Goal: Transaction & Acquisition: Purchase product/service

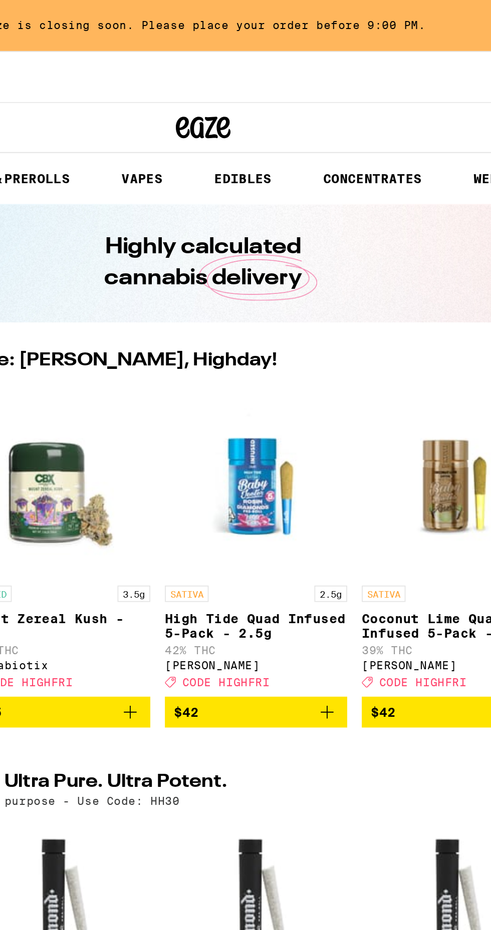
scroll to position [0, 352]
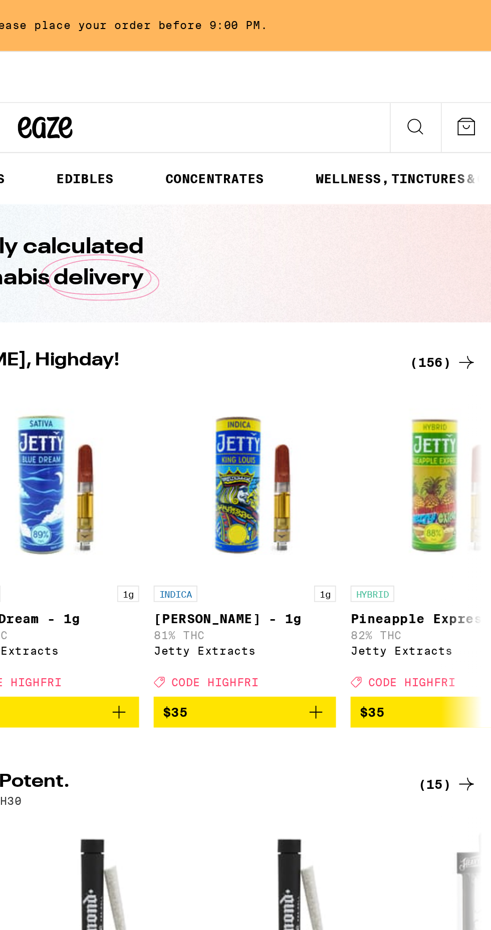
click at [471, 198] on icon at bounding box center [477, 199] width 12 height 12
click at [481, 200] on icon at bounding box center [477, 199] width 12 height 12
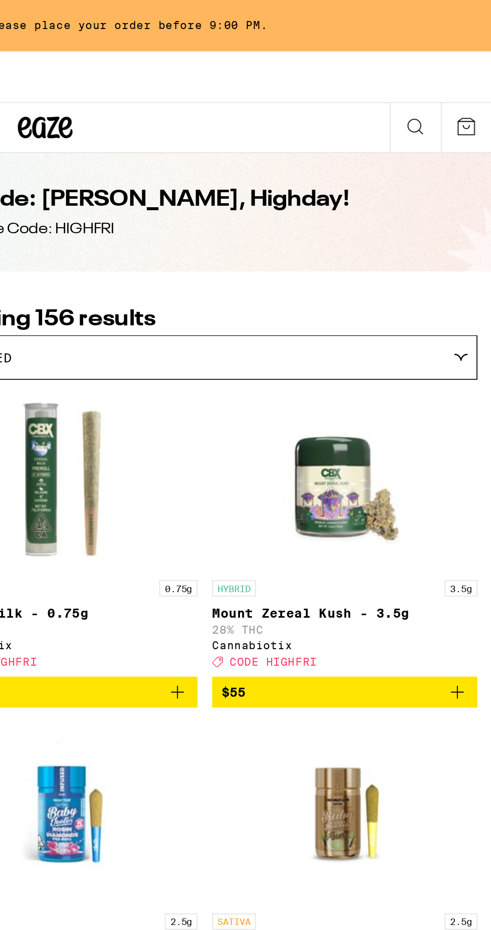
click at [482, 196] on div "Featured" at bounding box center [333, 197] width 298 height 24
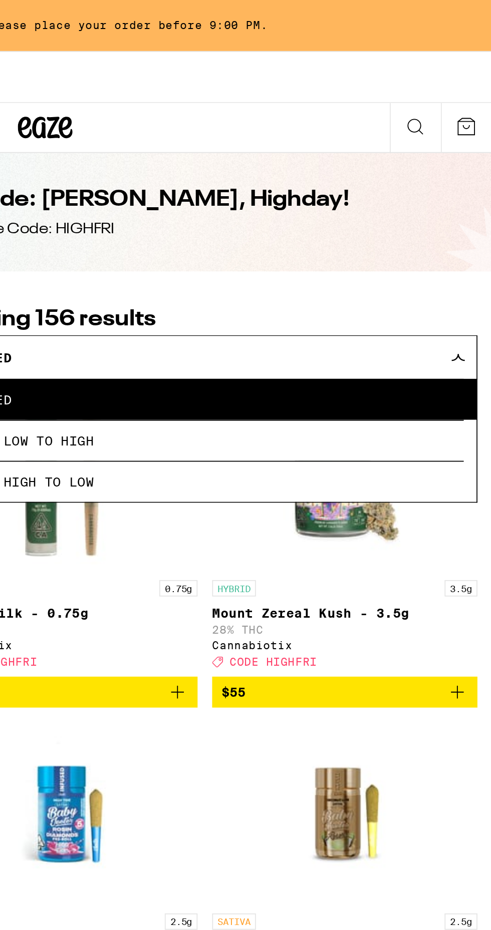
click at [479, 202] on div "Featured" at bounding box center [333, 197] width 298 height 24
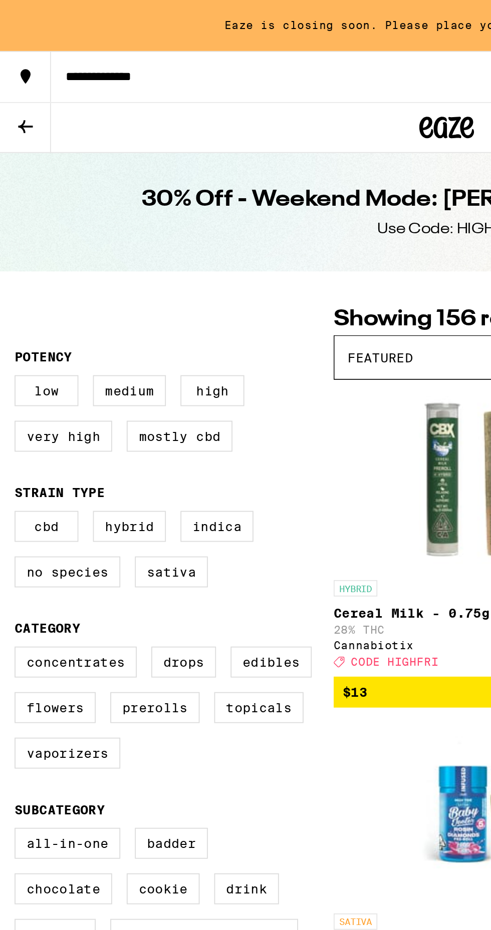
click at [74, 293] on label "Hybrid" at bounding box center [71, 289] width 40 height 17
click at [11, 283] on input "Hybrid" at bounding box center [10, 282] width 1 height 1
checkbox input "true"
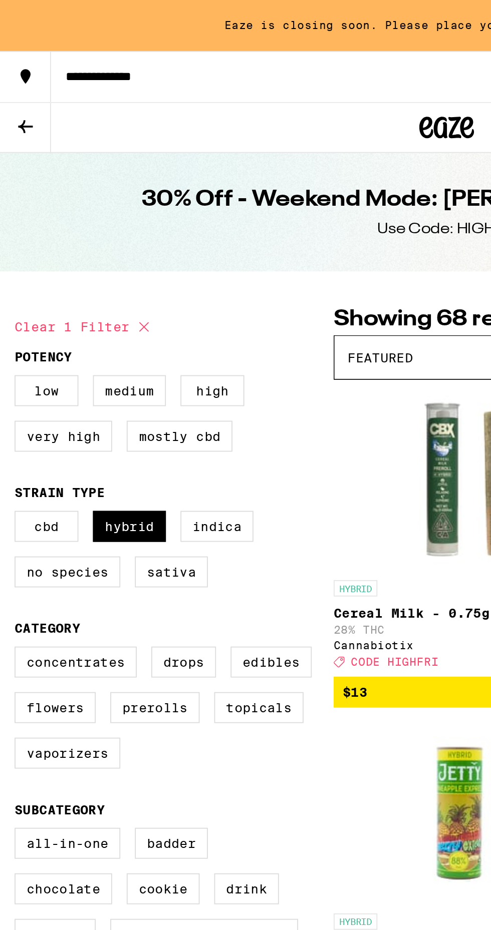
click at [44, 398] on label "Flowers" at bounding box center [30, 389] width 45 height 17
click at [11, 357] on input "Flowers" at bounding box center [10, 357] width 1 height 1
checkbox input "true"
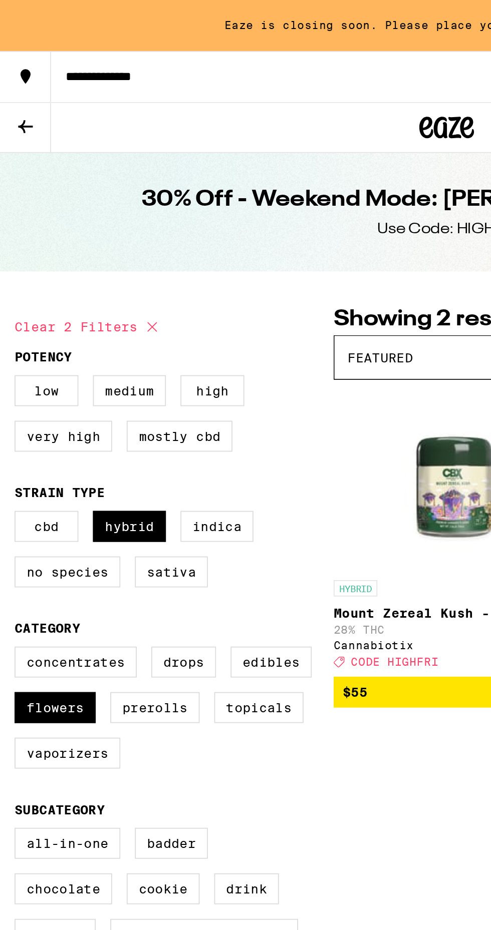
click at [50, 371] on label "Concentrates" at bounding box center [41, 363] width 67 height 17
click at [11, 357] on input "Concentrates" at bounding box center [10, 357] width 1 height 1
checkbox input "true"
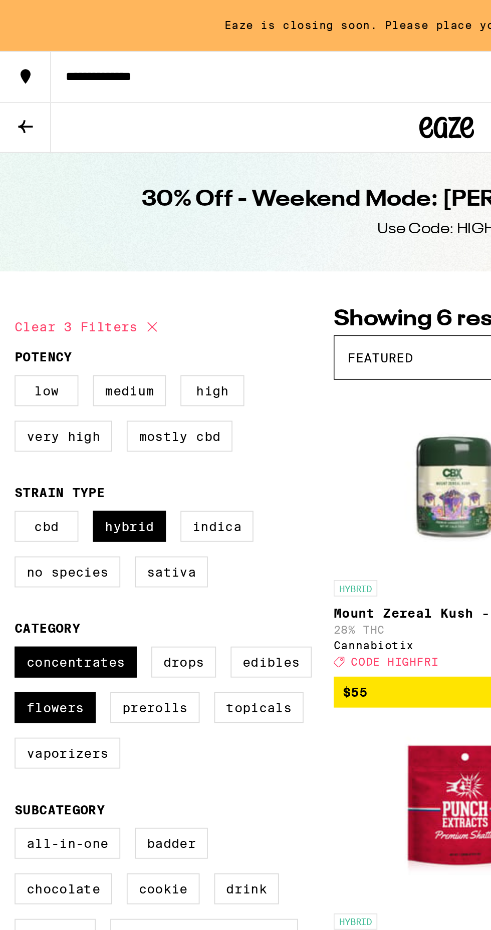
click at [87, 398] on label "Prerolls" at bounding box center [85, 389] width 49 height 17
click at [11, 357] on input "Prerolls" at bounding box center [10, 357] width 1 height 1
checkbox input "true"
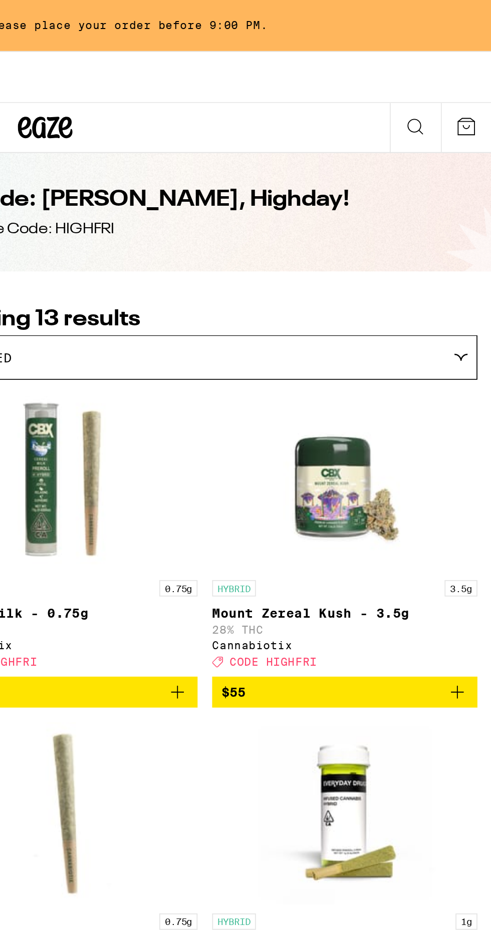
click at [474, 387] on icon "Add to bag" at bounding box center [472, 381] width 12 height 12
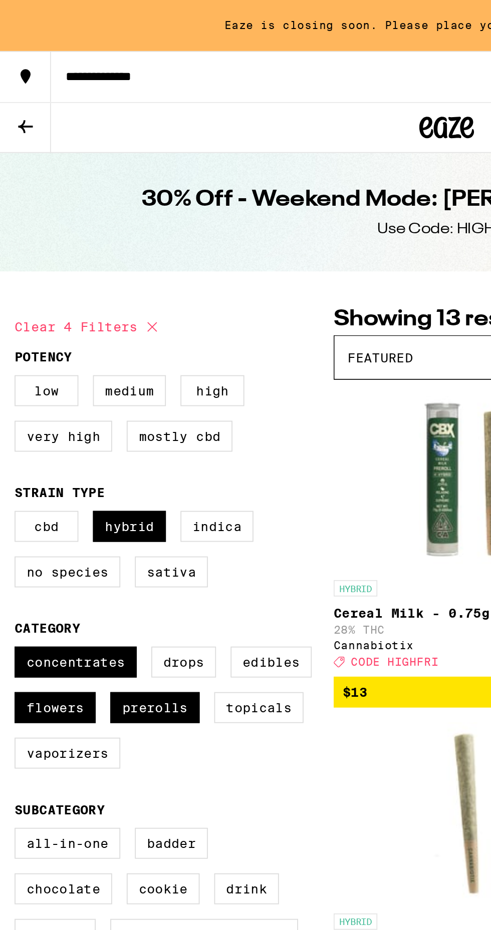
click at [40, 423] on label "Vaporizers" at bounding box center [37, 414] width 58 height 17
click at [11, 357] on input "Vaporizers" at bounding box center [10, 357] width 1 height 1
checkbox input "true"
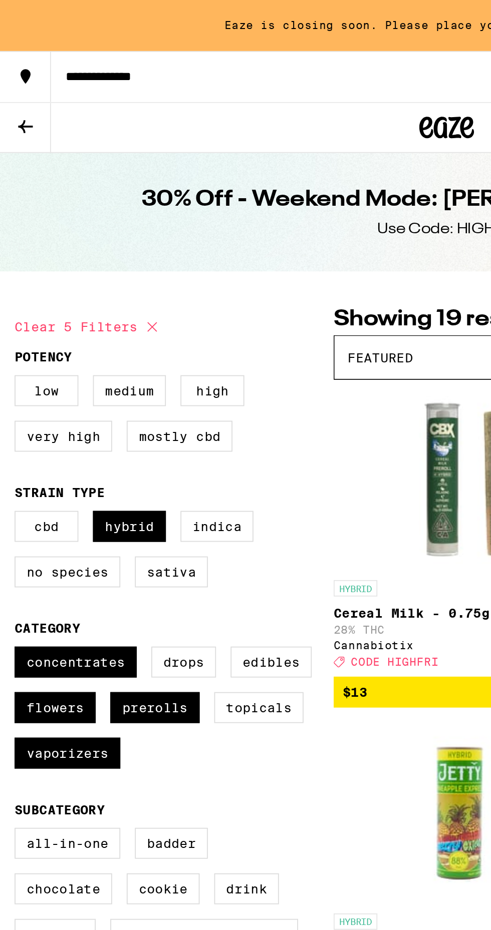
click at [37, 389] on label "Flowers" at bounding box center [30, 389] width 45 height 17
click at [11, 357] on input "Flowers" at bounding box center [10, 357] width 1 height 1
checkbox input "false"
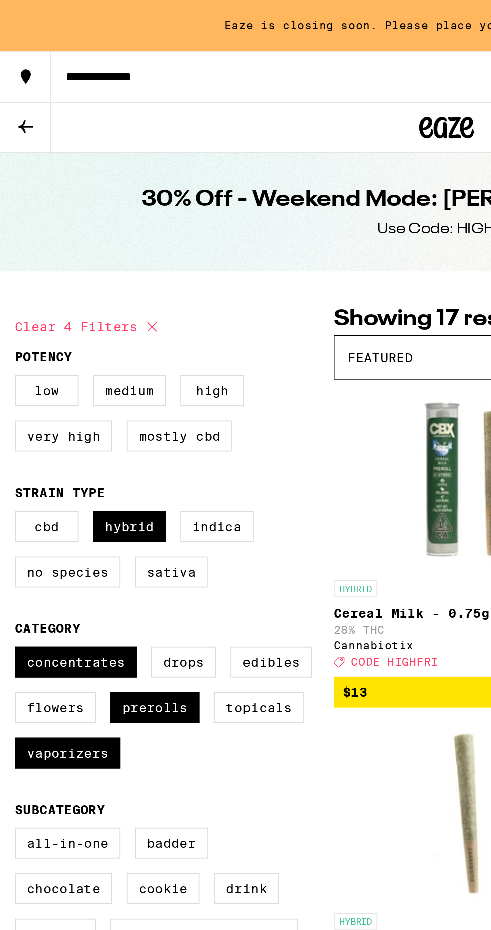
click at [50, 363] on label "Concentrates" at bounding box center [41, 363] width 67 height 17
click at [11, 357] on input "Concentrates" at bounding box center [10, 357] width 1 height 1
checkbox input "false"
click at [84, 389] on label "Prerolls" at bounding box center [85, 389] width 49 height 17
click at [11, 357] on input "Prerolls" at bounding box center [10, 357] width 1 height 1
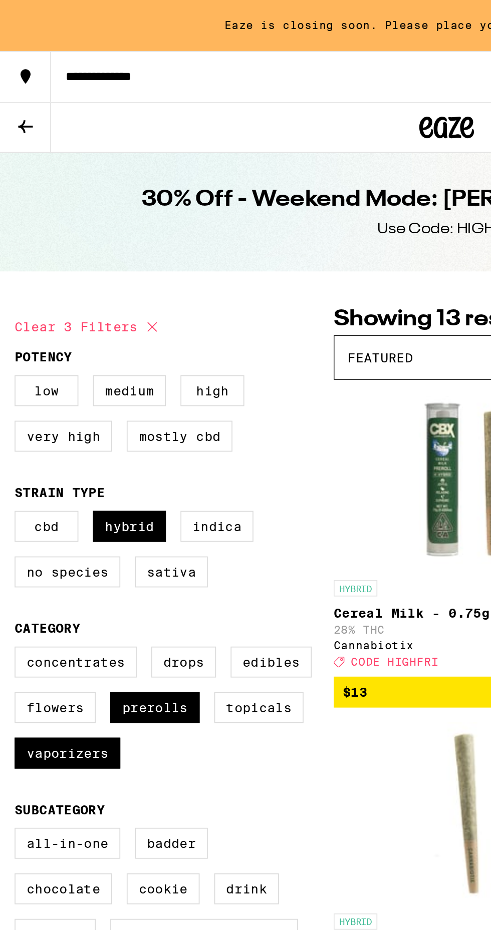
checkbox input "false"
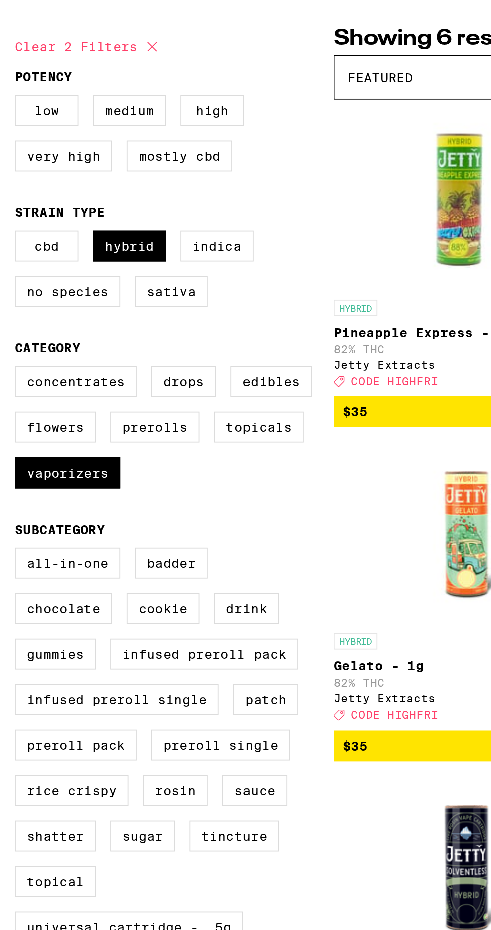
click at [37, 423] on label "Vaporizers" at bounding box center [37, 414] width 58 height 17
click at [11, 357] on input "Vaporizers" at bounding box center [10, 357] width 1 height 1
checkbox input "false"
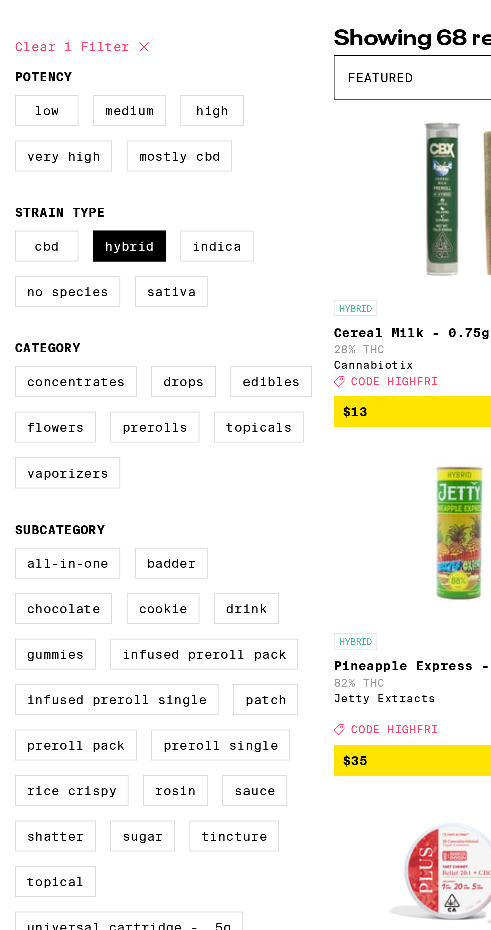
click at [88, 398] on label "Prerolls" at bounding box center [85, 389] width 49 height 17
click at [11, 357] on input "Prerolls" at bounding box center [10, 357] width 1 height 1
checkbox input "true"
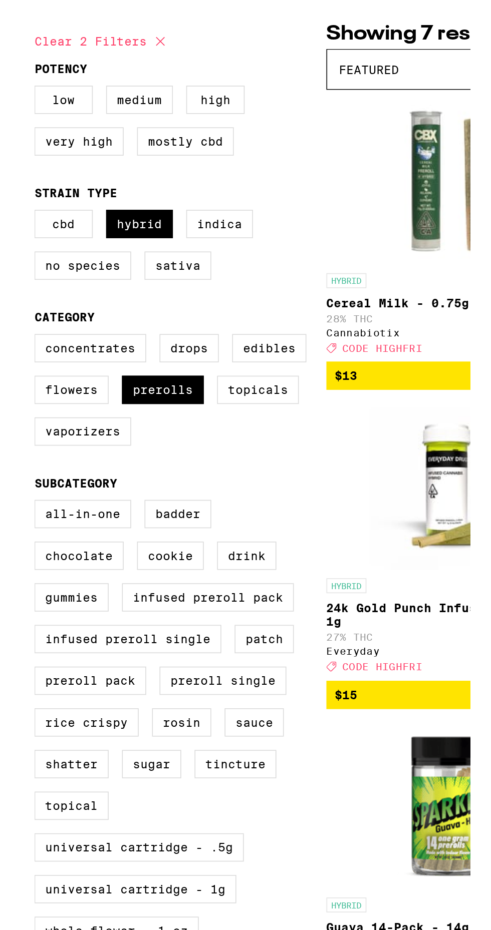
click at [150, 373] on label "Edibles" at bounding box center [149, 363] width 45 height 17
click at [11, 357] on input "Edibles" at bounding box center [10, 357] width 1 height 1
checkbox input "true"
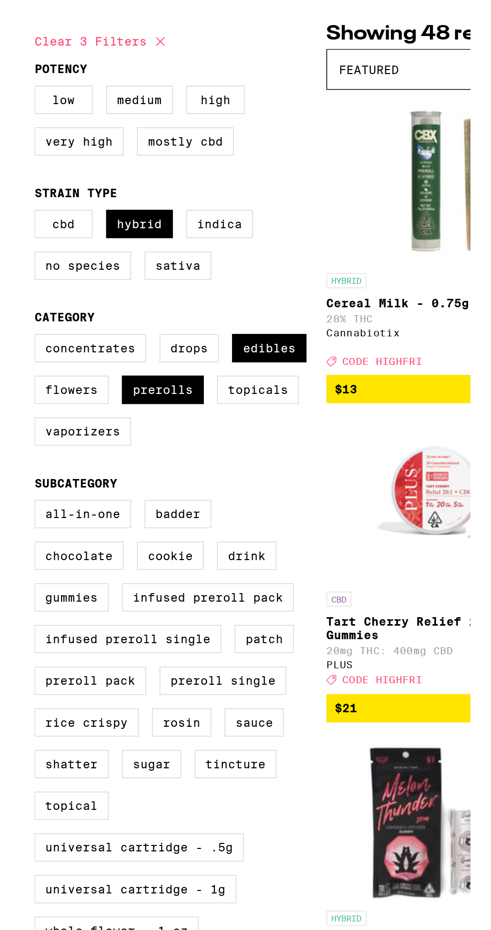
click at [93, 398] on label "Prerolls" at bounding box center [85, 389] width 49 height 17
click at [11, 357] on input "Prerolls" at bounding box center [10, 357] width 1 height 1
checkbox input "false"
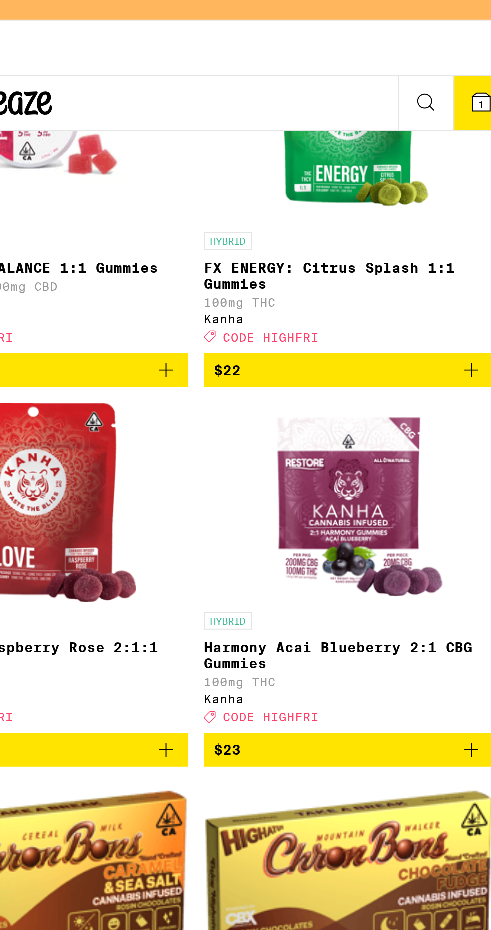
scroll to position [3382, 0]
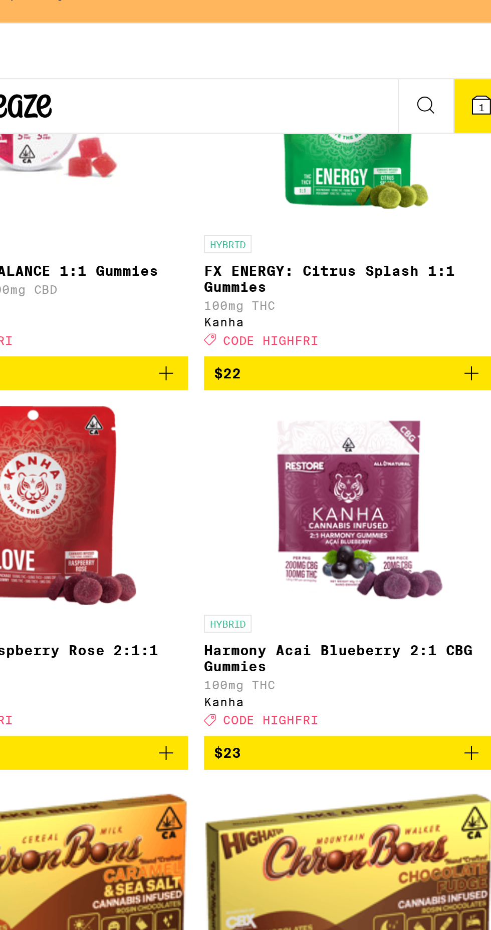
click at [439, 165] on p "FX ENERGY: Citrus Splash 1:1 Gummies" at bounding box center [410, 157] width 146 height 16
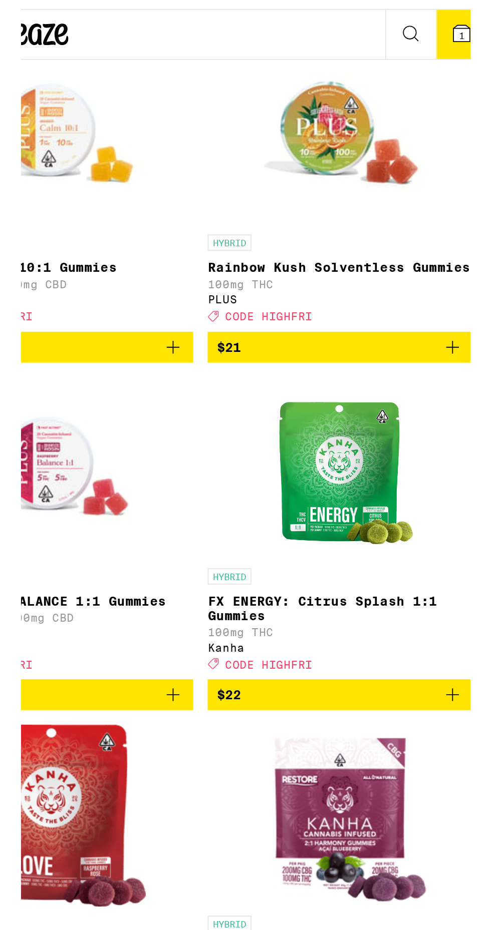
scroll to position [3153, 0]
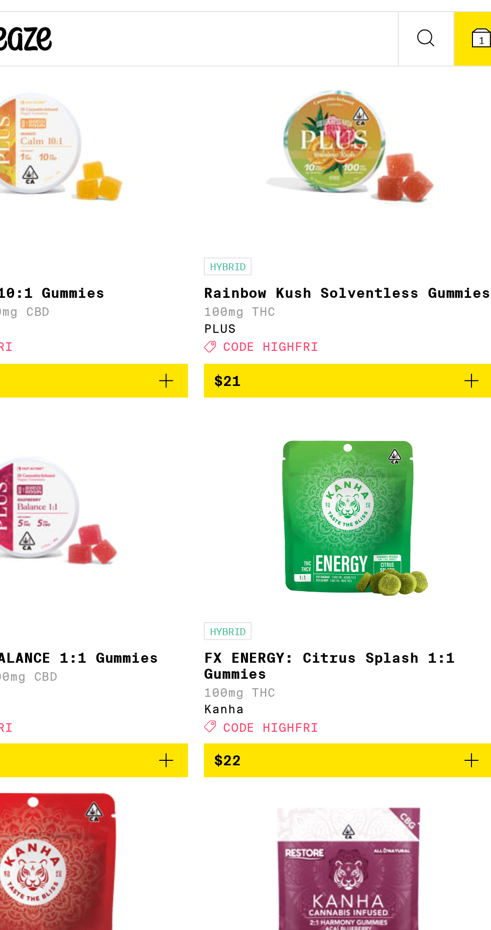
click at [414, 175] on img "Open page for Rainbow Kush Solventless Gummies from PLUS" at bounding box center [410, 125] width 100 height 100
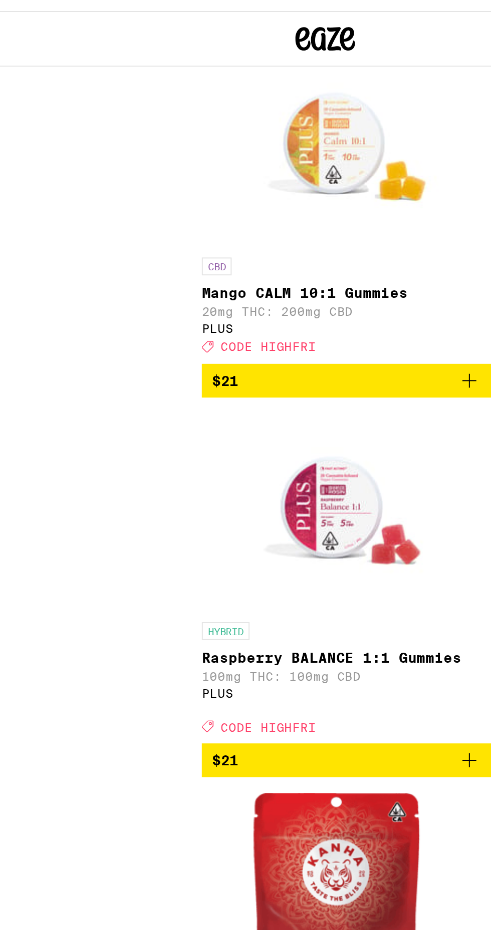
scroll to position [3153, 0]
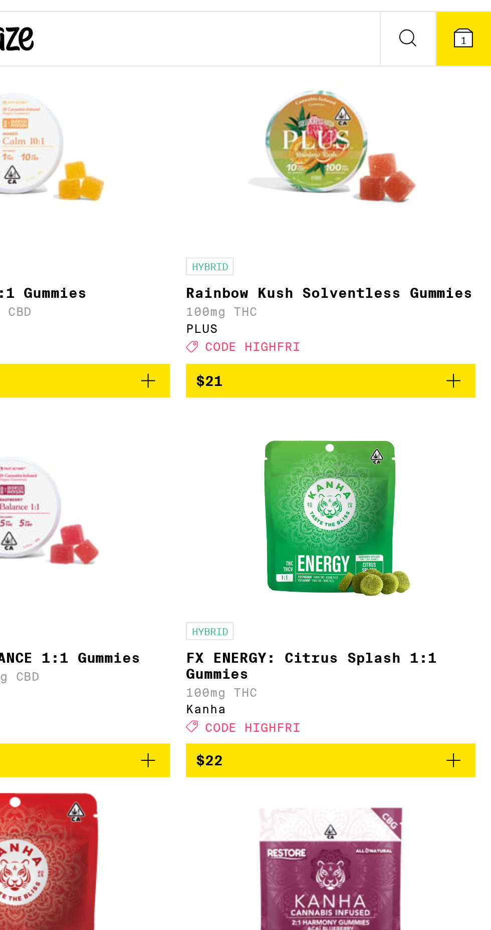
click at [473, 248] on icon "Add to bag" at bounding box center [472, 242] width 12 height 12
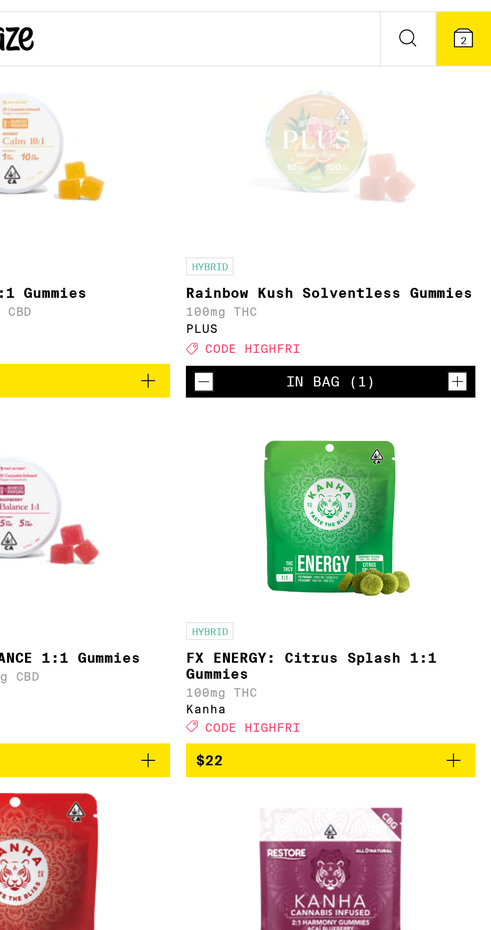
click at [483, 74] on button "2" at bounding box center [477, 70] width 28 height 27
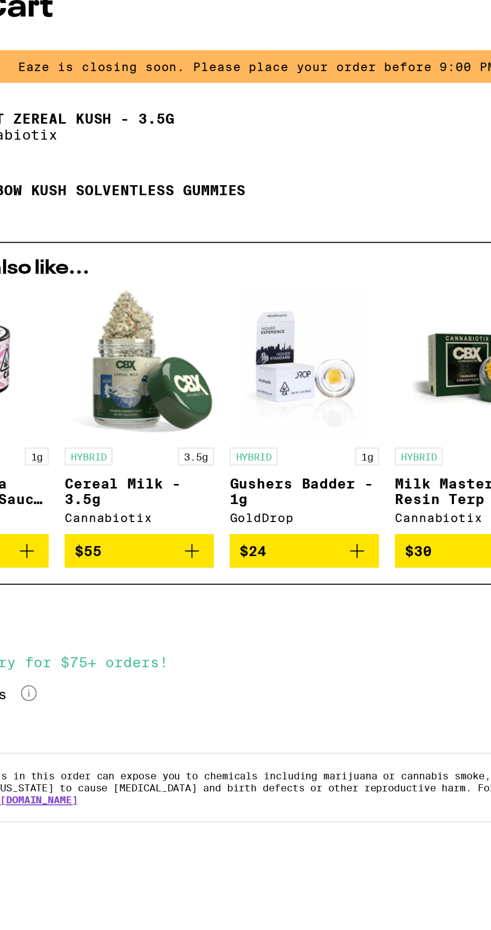
scroll to position [3153, 0]
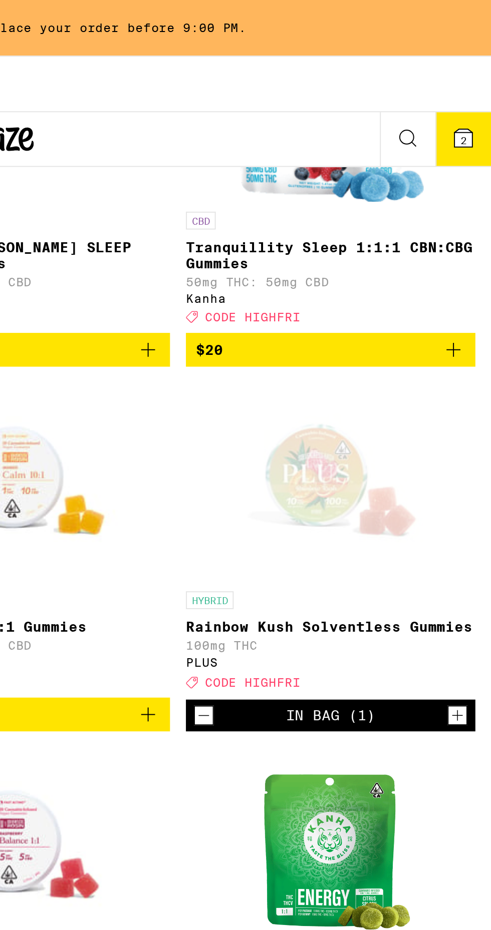
scroll to position [3035, 0]
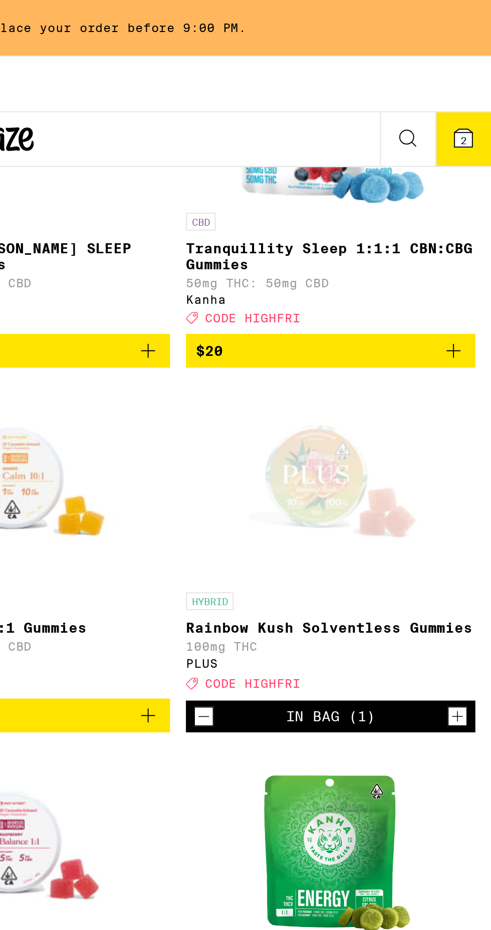
click at [481, 77] on button "2" at bounding box center [477, 70] width 28 height 27
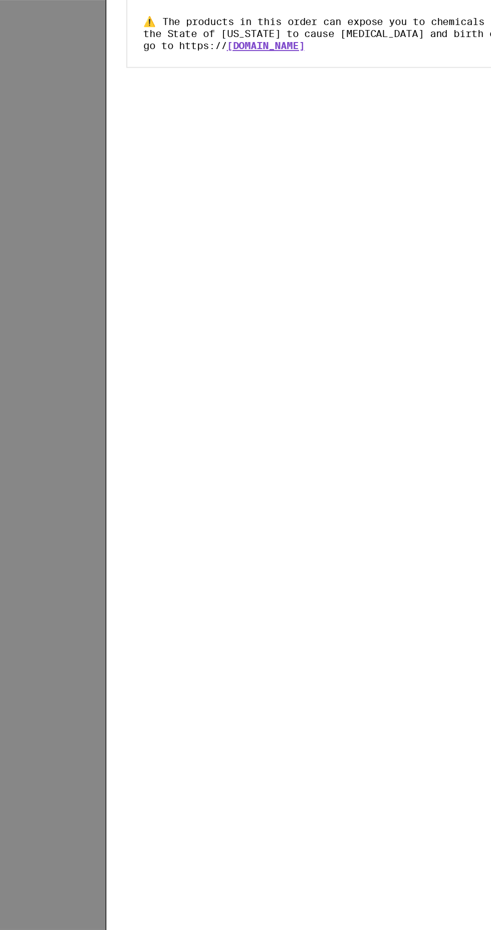
scroll to position [3035, 0]
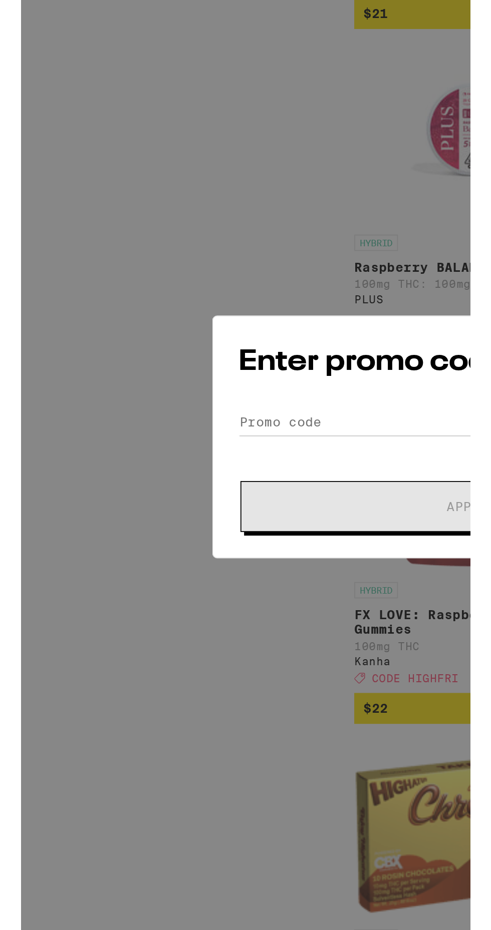
scroll to position [3120, 0]
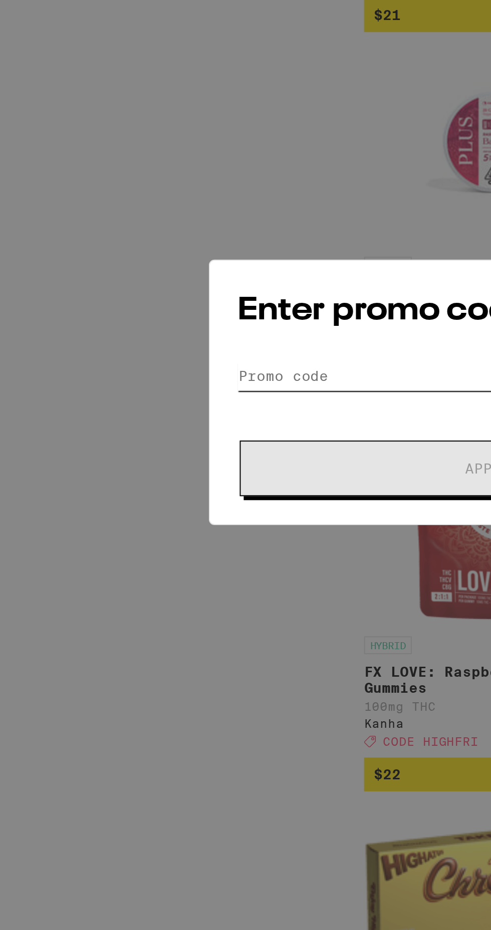
click at [138, 459] on input "Promo Code" at bounding box center [245, 457] width 251 height 15
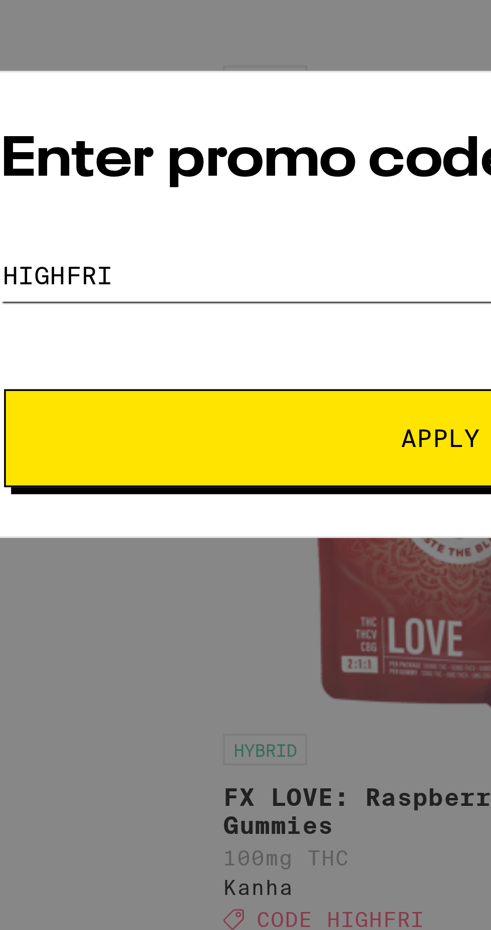
type input "Highfri"
click at [186, 501] on span "Apply" at bounding box center [245, 503] width 180 height 7
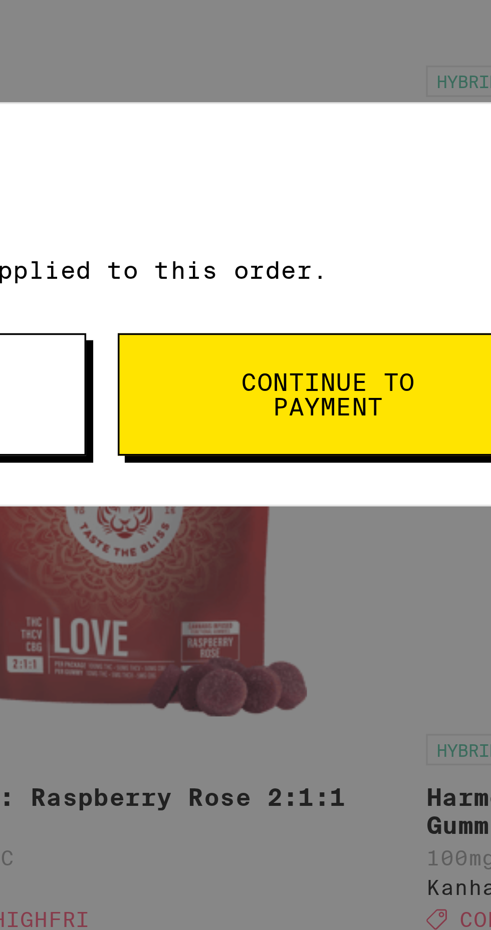
click at [318, 490] on span "Continue to payment" at bounding box center [308, 491] width 51 height 14
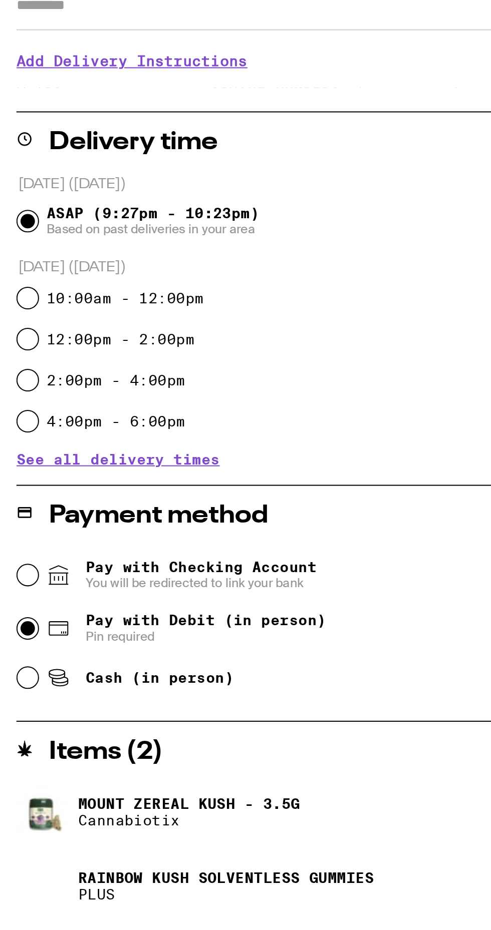
click at [16, 551] on input "Pay with Debit (in person) Pin required" at bounding box center [14, 549] width 10 height 10
radio input "true"
click at [72, 248] on input "Apt/Suite" at bounding box center [245, 245] width 475 height 24
type input "***"
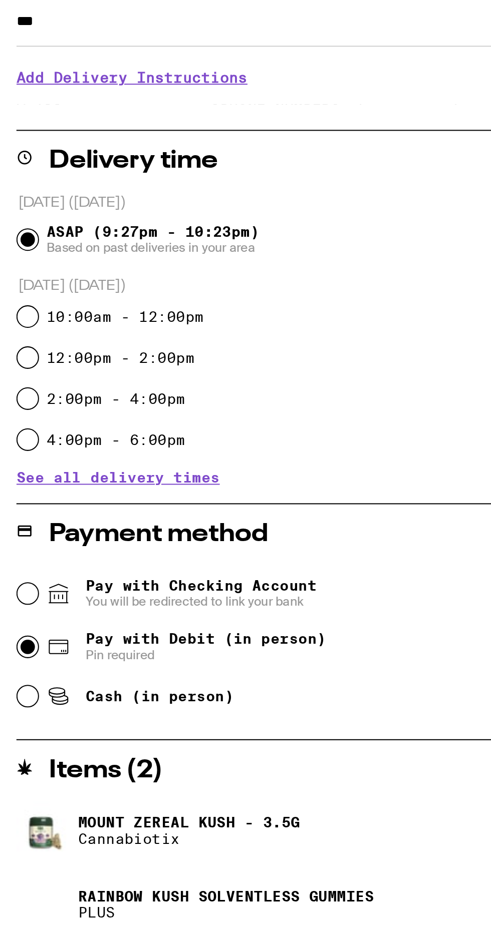
click at [86, 284] on h3 "Add Delivery Instructions" at bounding box center [245, 280] width 475 height 23
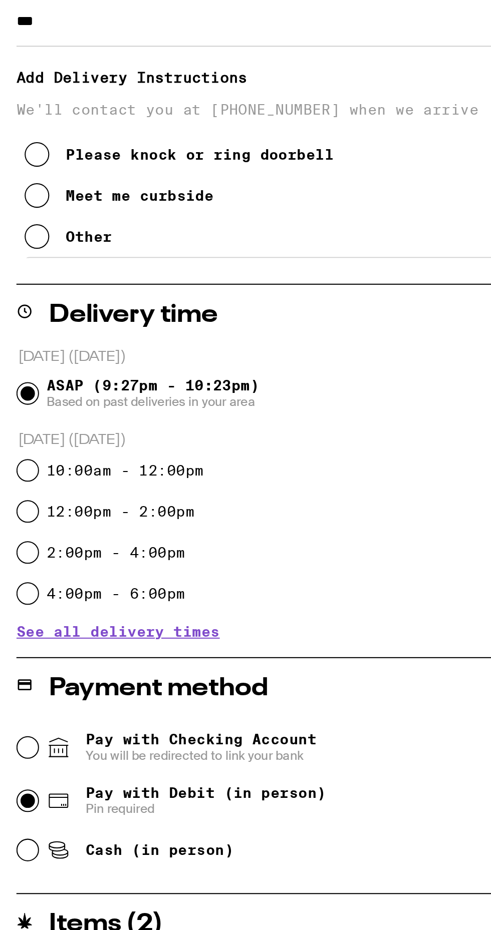
click at [28, 365] on button "Other" at bounding box center [33, 358] width 43 height 20
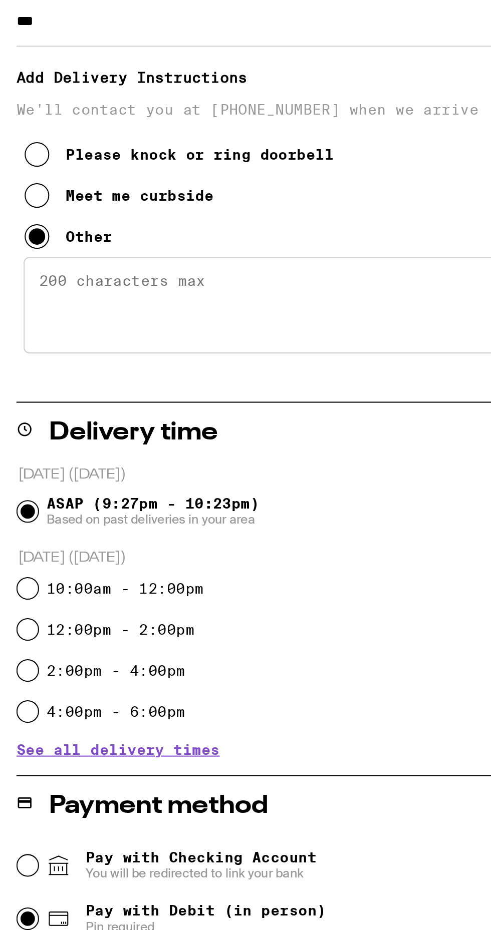
click at [40, 389] on textarea "Enter any other delivery instructions you want driver to know" at bounding box center [246, 391] width 468 height 47
type textarea "P"
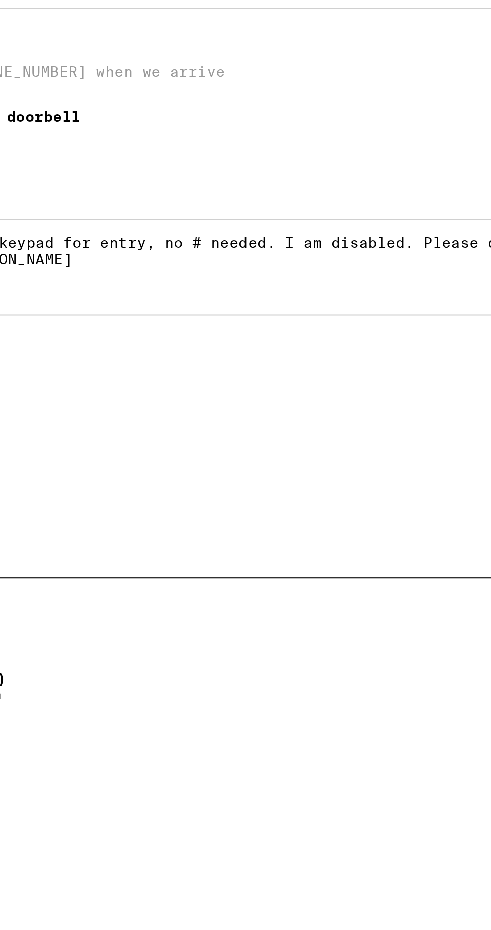
scroll to position [63, 0]
type textarea "Please dial 033 on the keypad for entry, no # needed. I am disabled. Please del…"
click at [274, 702] on div "4:00pm - 6:00pm" at bounding box center [246, 694] width 474 height 20
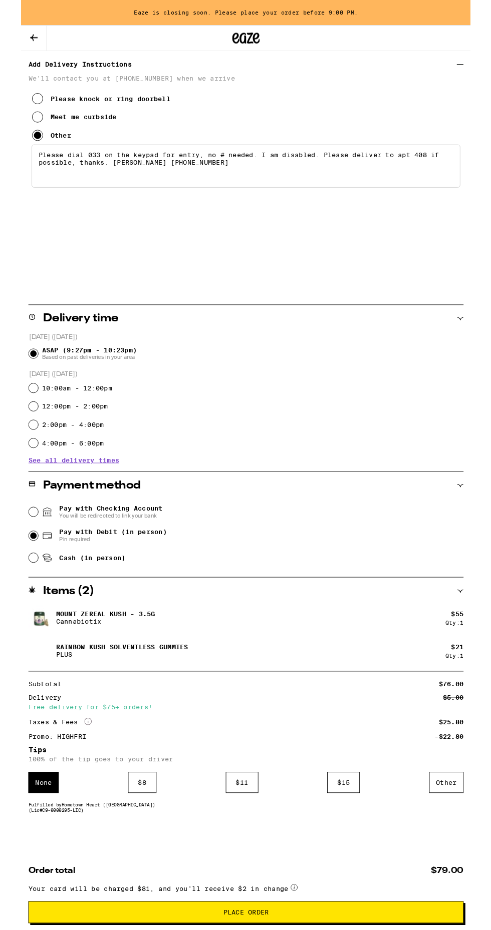
scroll to position [213, 0]
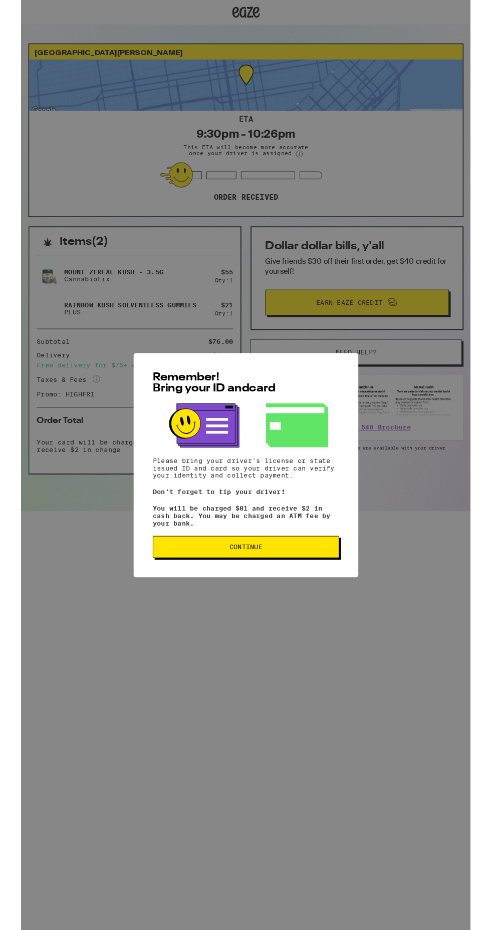
click at [301, 601] on span "Continue" at bounding box center [245, 597] width 186 height 7
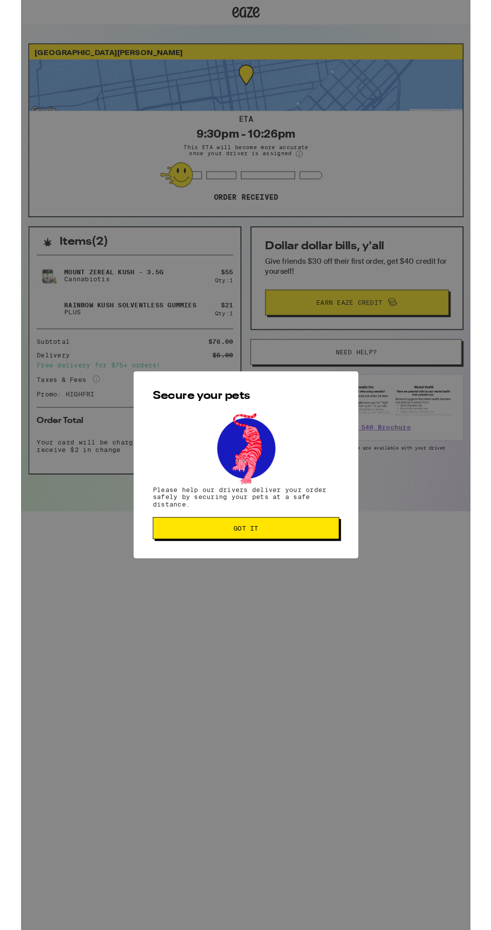
click at [306, 585] on button "Got it" at bounding box center [245, 577] width 203 height 24
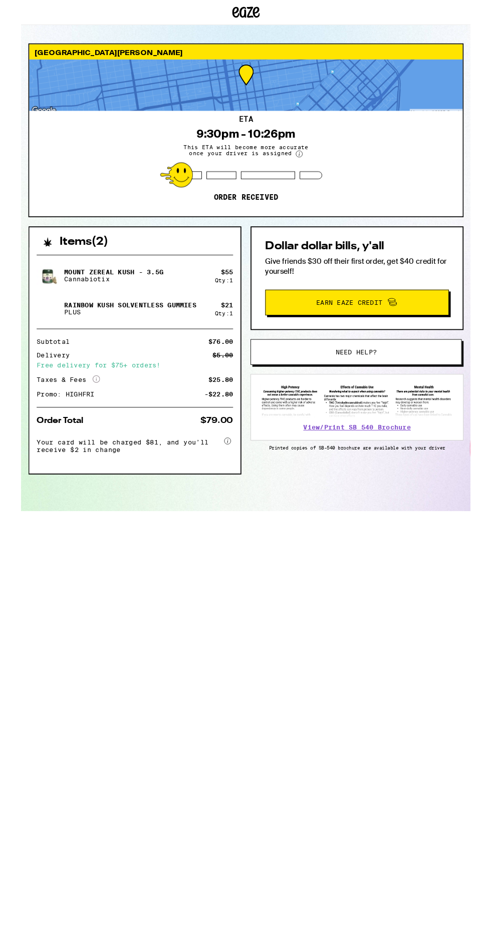
click at [309, 579] on div "Secure your pets Please help our drivers deliver your order safely by securing …" at bounding box center [245, 508] width 491 height 1016
